Goal: Task Accomplishment & Management: Manage account settings

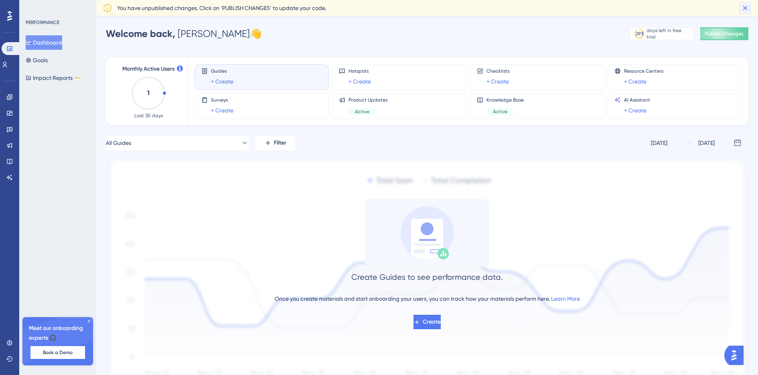
click at [747, 9] on icon at bounding box center [745, 8] width 8 height 8
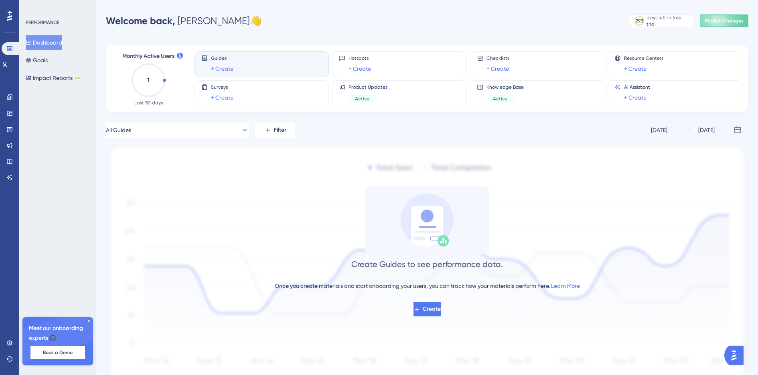
click at [90, 320] on icon at bounding box center [89, 320] width 5 height 5
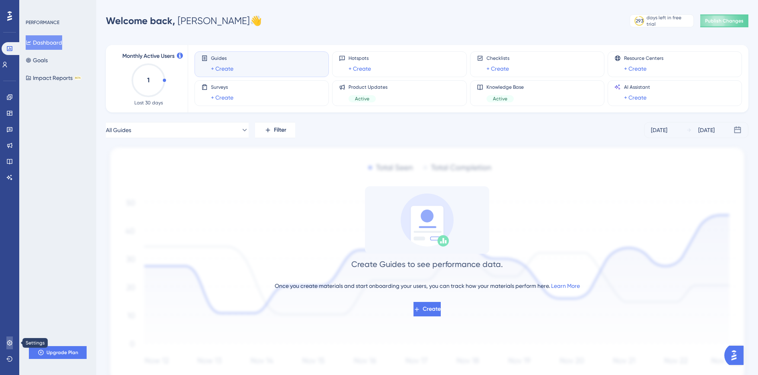
click at [13, 344] on link at bounding box center [9, 342] width 6 height 13
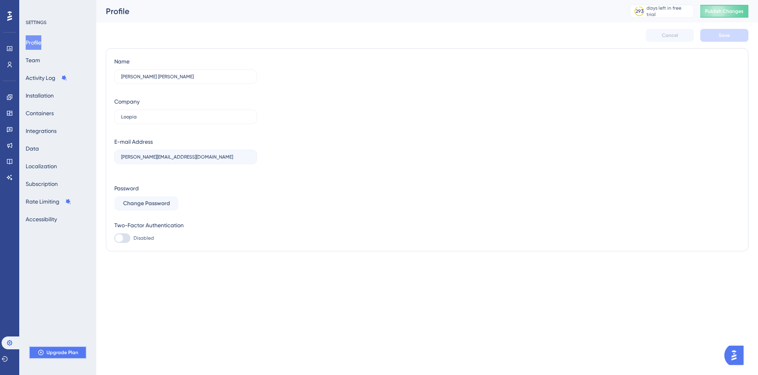
click at [43, 353] on icon at bounding box center [40, 351] width 5 height 5
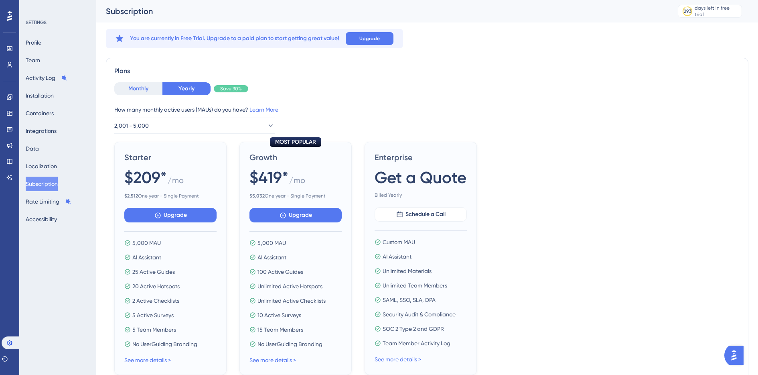
click at [126, 88] on button "Monthly" at bounding box center [138, 88] width 48 height 13
click at [321, 113] on div "How many monthly active users (MAUs) do you have? Learn More" at bounding box center [427, 110] width 626 height 10
click at [364, 100] on div "Monthly Yearly Save 30% How many monthly active users ([PERSON_NAME]) do you ha…" at bounding box center [427, 107] width 626 height 51
click at [462, 109] on div "How many monthly active users (MAUs) do you have? Learn More" at bounding box center [427, 110] width 626 height 10
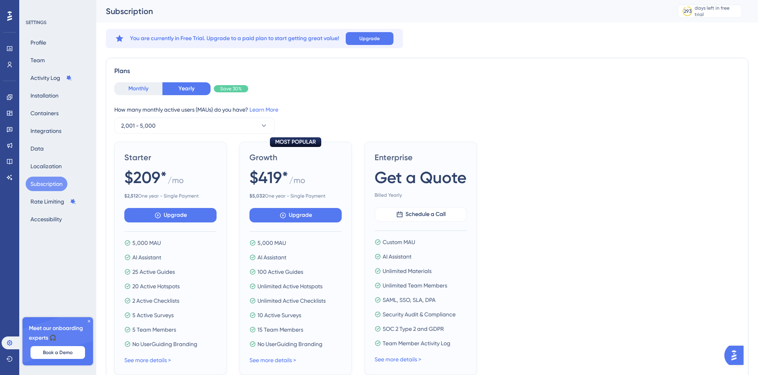
click at [142, 90] on button "Monthly" at bounding box center [138, 88] width 48 height 13
click at [339, 112] on div "How many monthly active users (MAUs) do you have? Learn More" at bounding box center [427, 110] width 626 height 10
click at [91, 320] on icon at bounding box center [89, 320] width 5 height 5
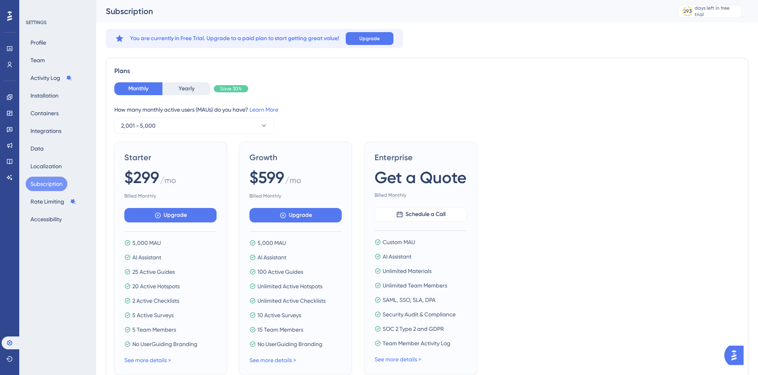
click at [307, 120] on div "How many monthly active users (MAUs) do you have? Learn More 2,001 - 5,000" at bounding box center [427, 119] width 626 height 29
click at [149, 126] on span "2,001 - 5,000" at bounding box center [138, 126] width 34 height 10
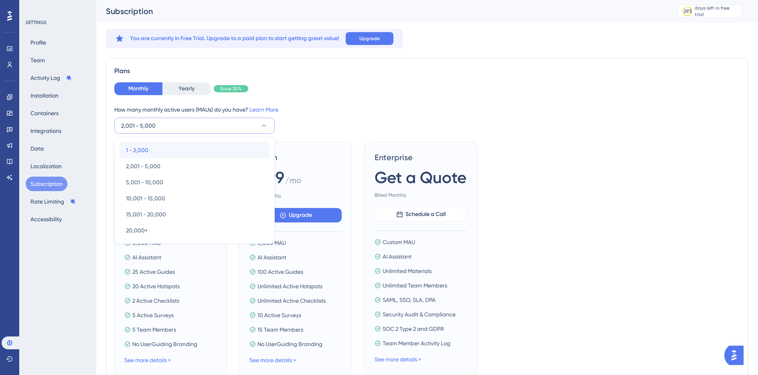
click at [135, 152] on span "1 - 2,000" at bounding box center [137, 150] width 22 height 10
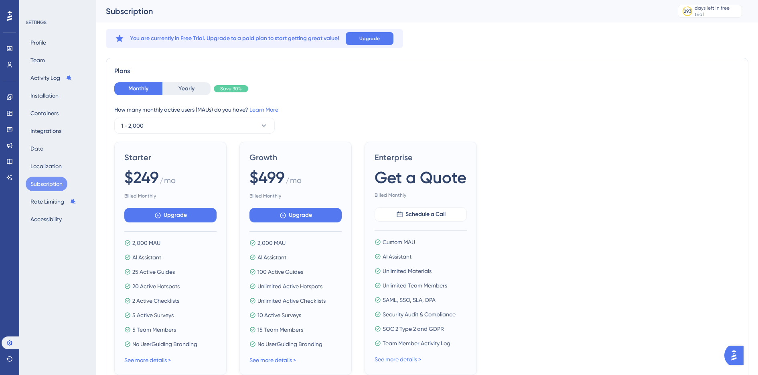
click at [238, 210] on div "Starter $249 / mo Billed Monthly Upgrade 2,000 MAU AI Assistant 25 Active Guide…" at bounding box center [427, 258] width 626 height 233
